Goal: Information Seeking & Learning: Find contact information

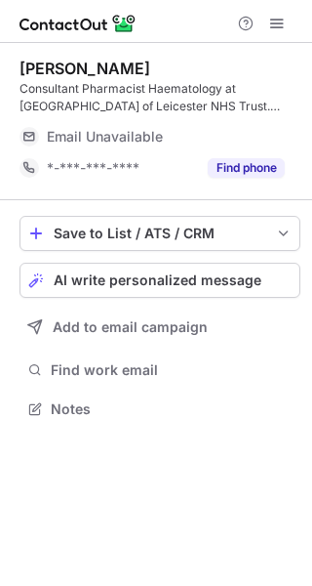
scroll to position [395, 312]
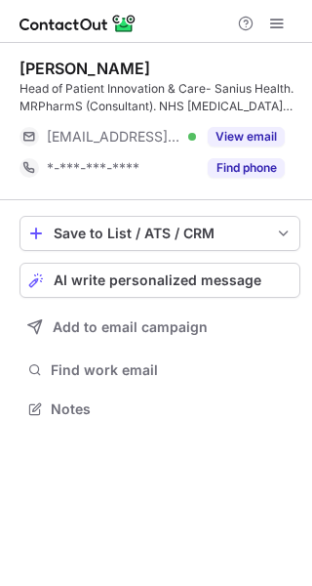
scroll to position [395, 312]
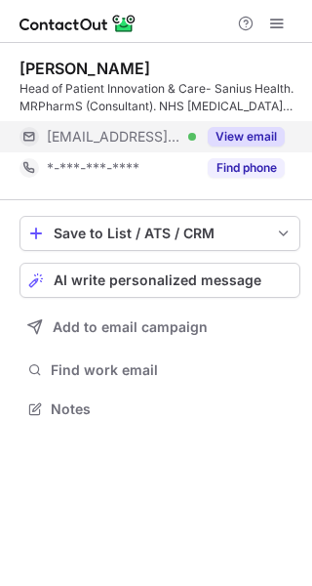
click at [240, 139] on button "View email" at bounding box center [246, 137] width 77 height 20
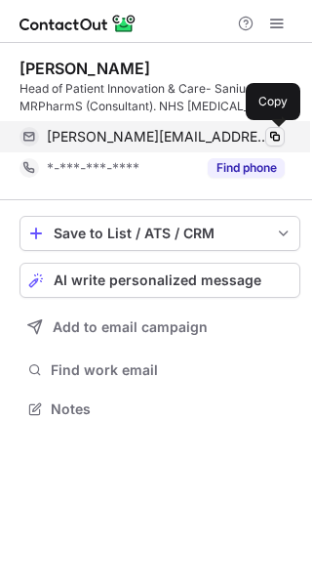
click at [272, 138] on span at bounding box center [276, 137] width 16 height 16
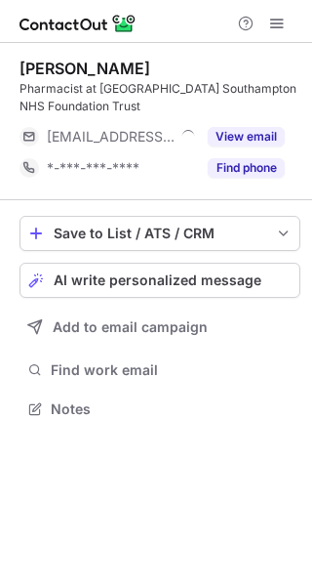
scroll to position [395, 312]
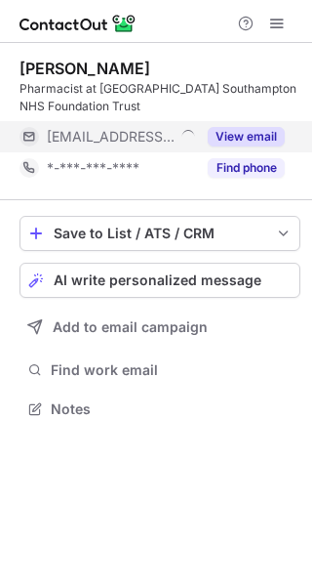
click at [235, 137] on button "View email" at bounding box center [246, 137] width 77 height 20
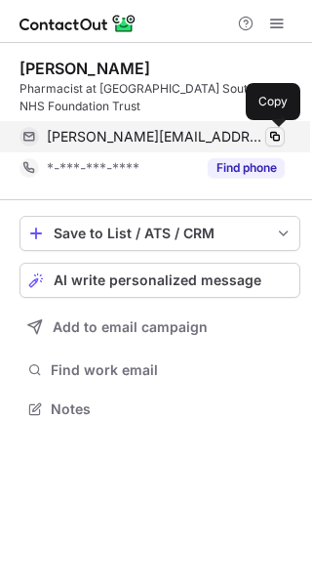
click at [275, 132] on span at bounding box center [276, 137] width 16 height 16
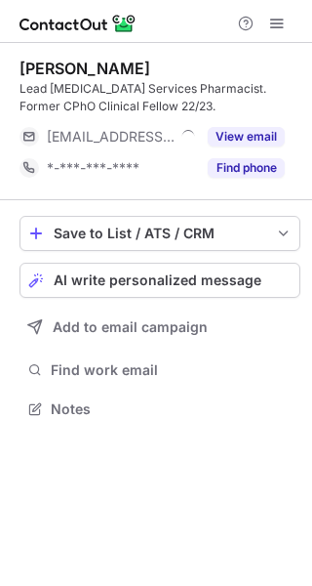
scroll to position [395, 312]
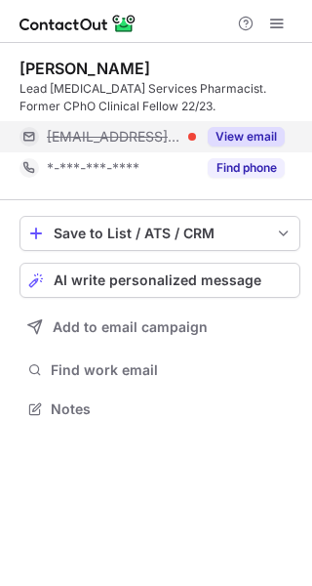
click at [265, 131] on button "View email" at bounding box center [246, 137] width 77 height 20
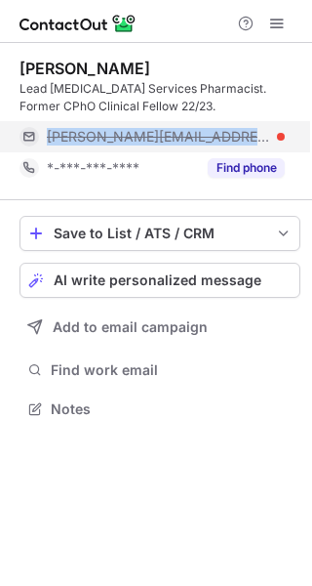
drag, startPoint x: 46, startPoint y: 135, endPoint x: 272, endPoint y: 135, distance: 226.5
click at [272, 135] on div "jenny.a@northeastnorthcumbria.nhs.uk" at bounding box center [153, 136] width 266 height 31
copy span "jenny.a@northeastnorthcumbria.nh"
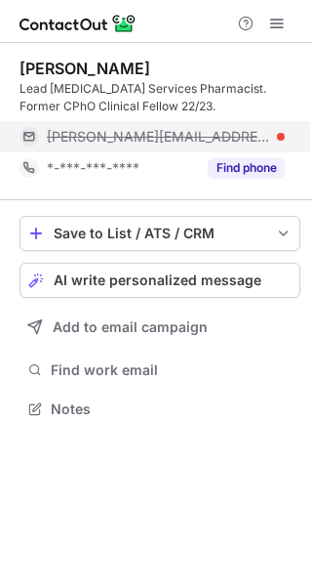
click at [281, 134] on div at bounding box center [281, 137] width 8 height 8
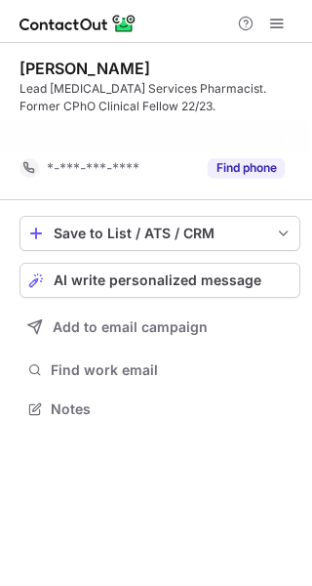
scroll to position [364, 312]
